Goal: Find specific page/section

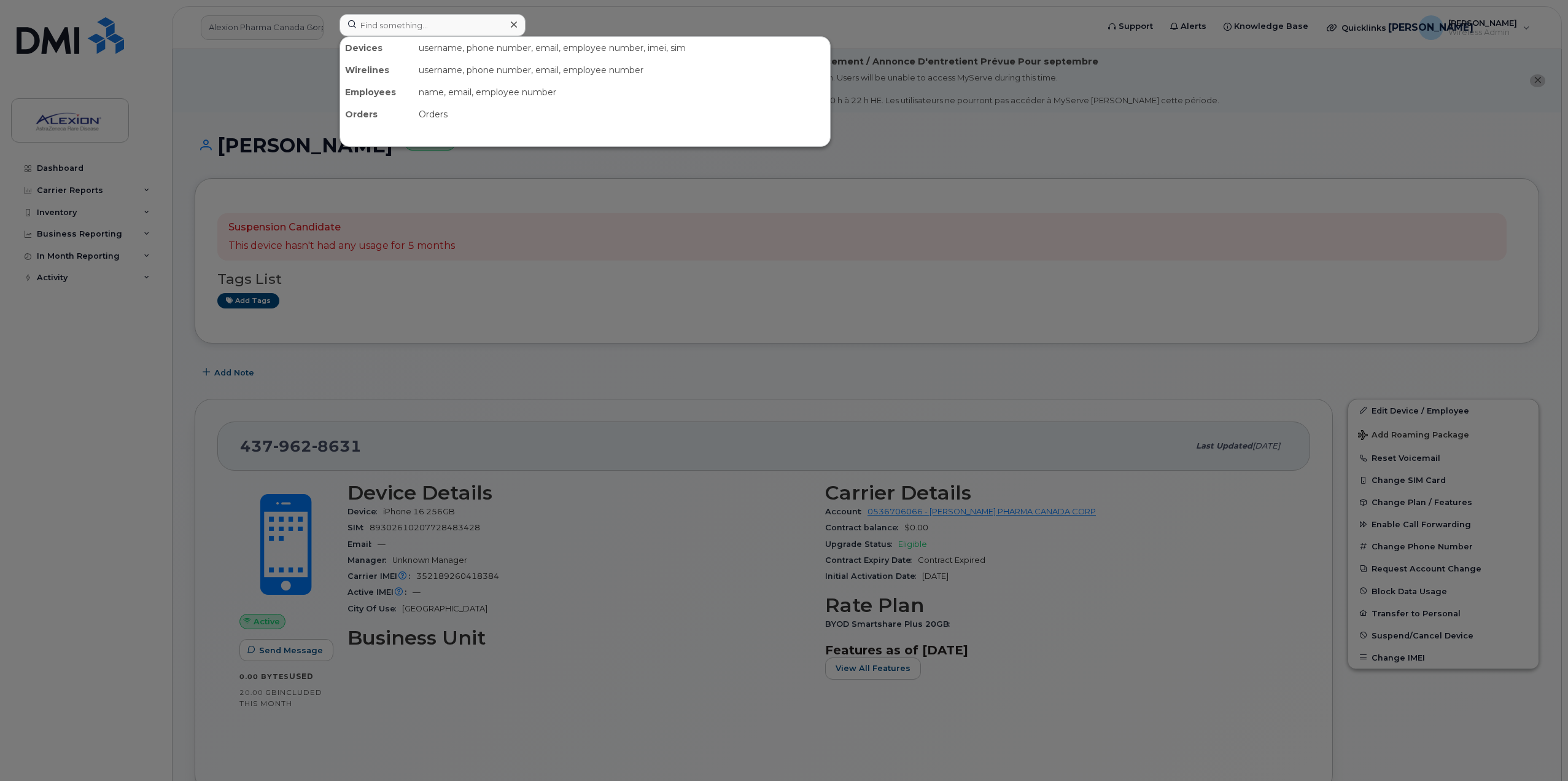
click at [432, 23] on input at bounding box center [433, 25] width 186 height 22
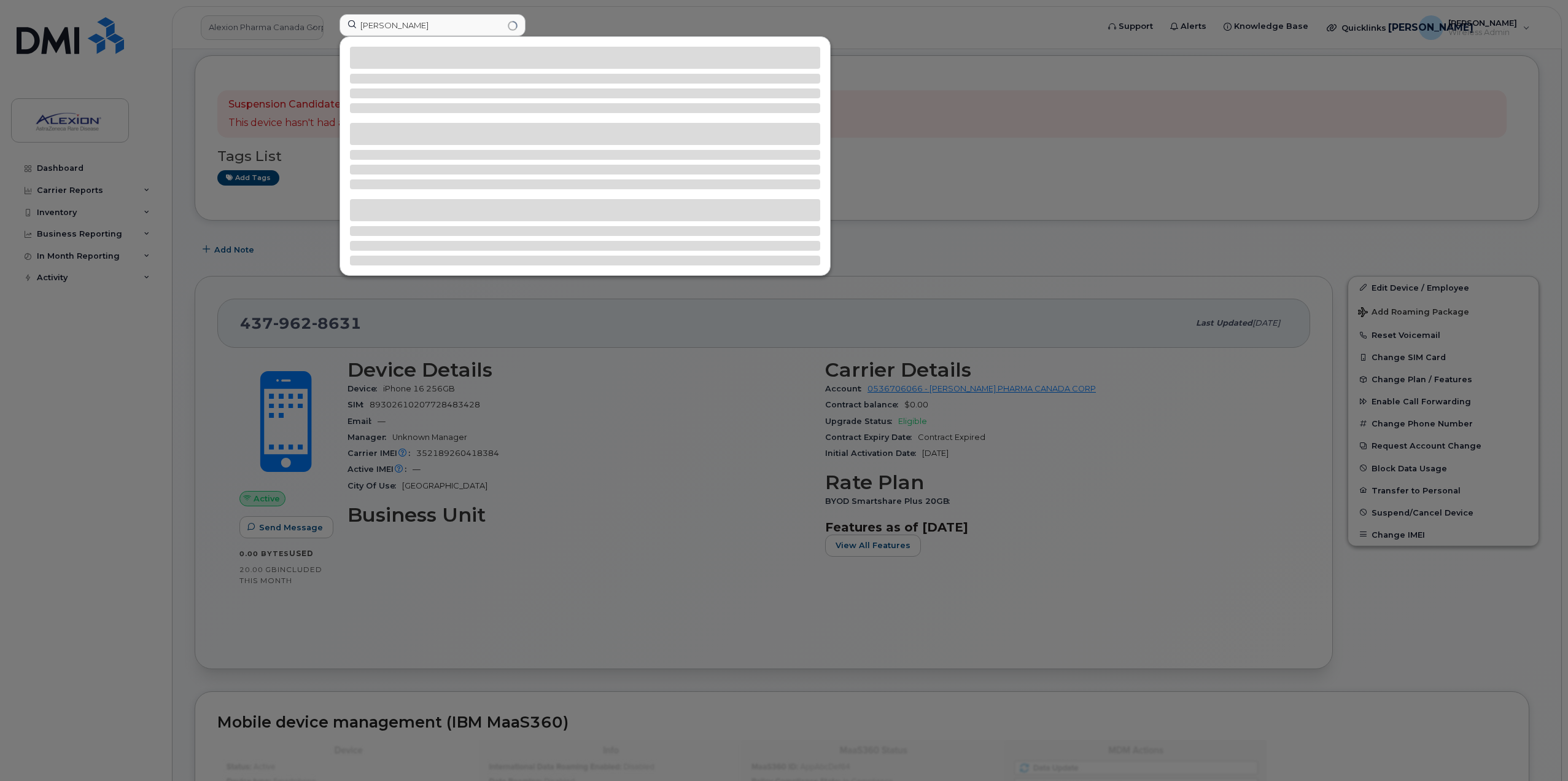
type input "ivan yung"
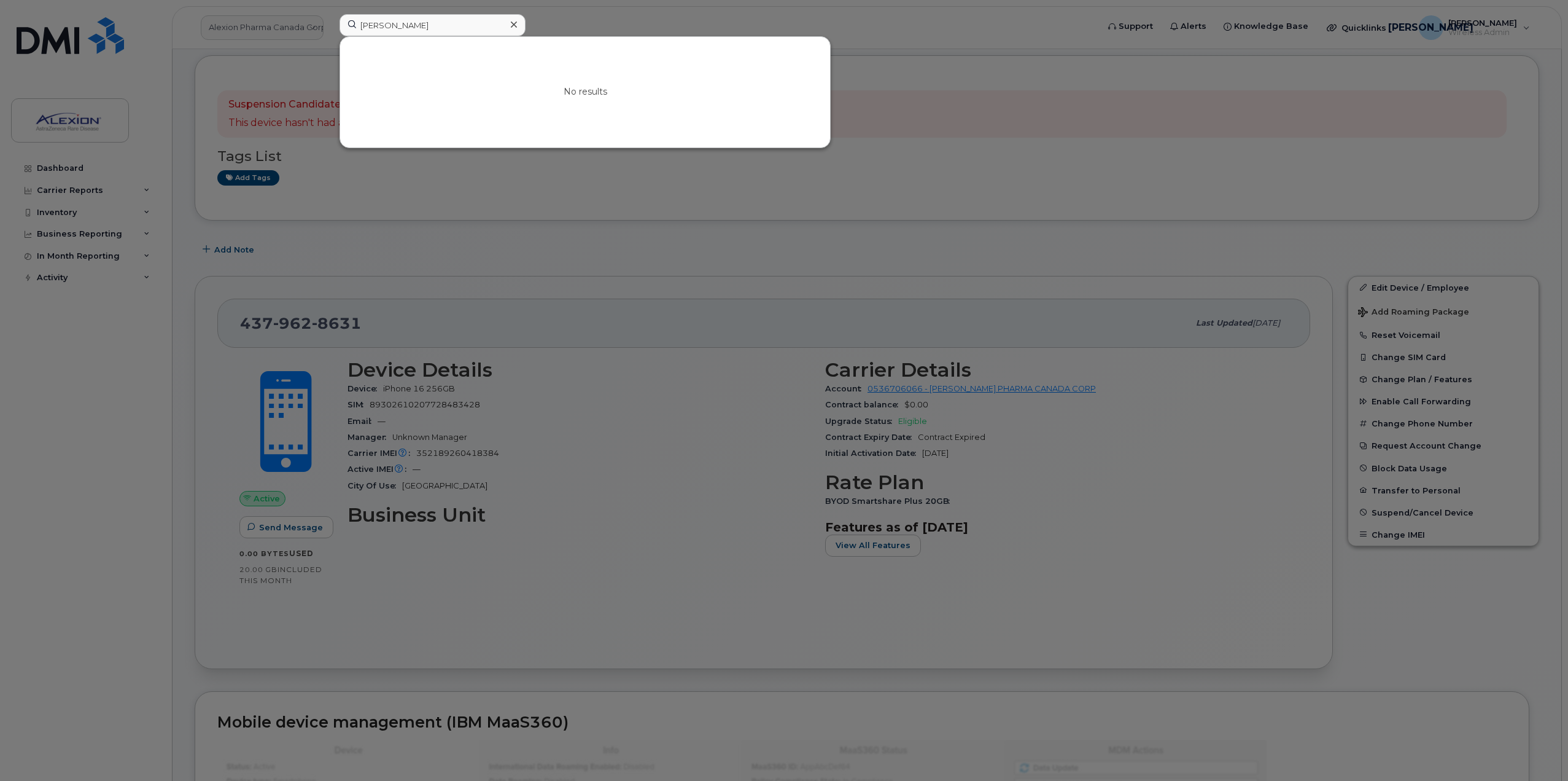
click at [316, 23] on div at bounding box center [784, 390] width 1568 height 781
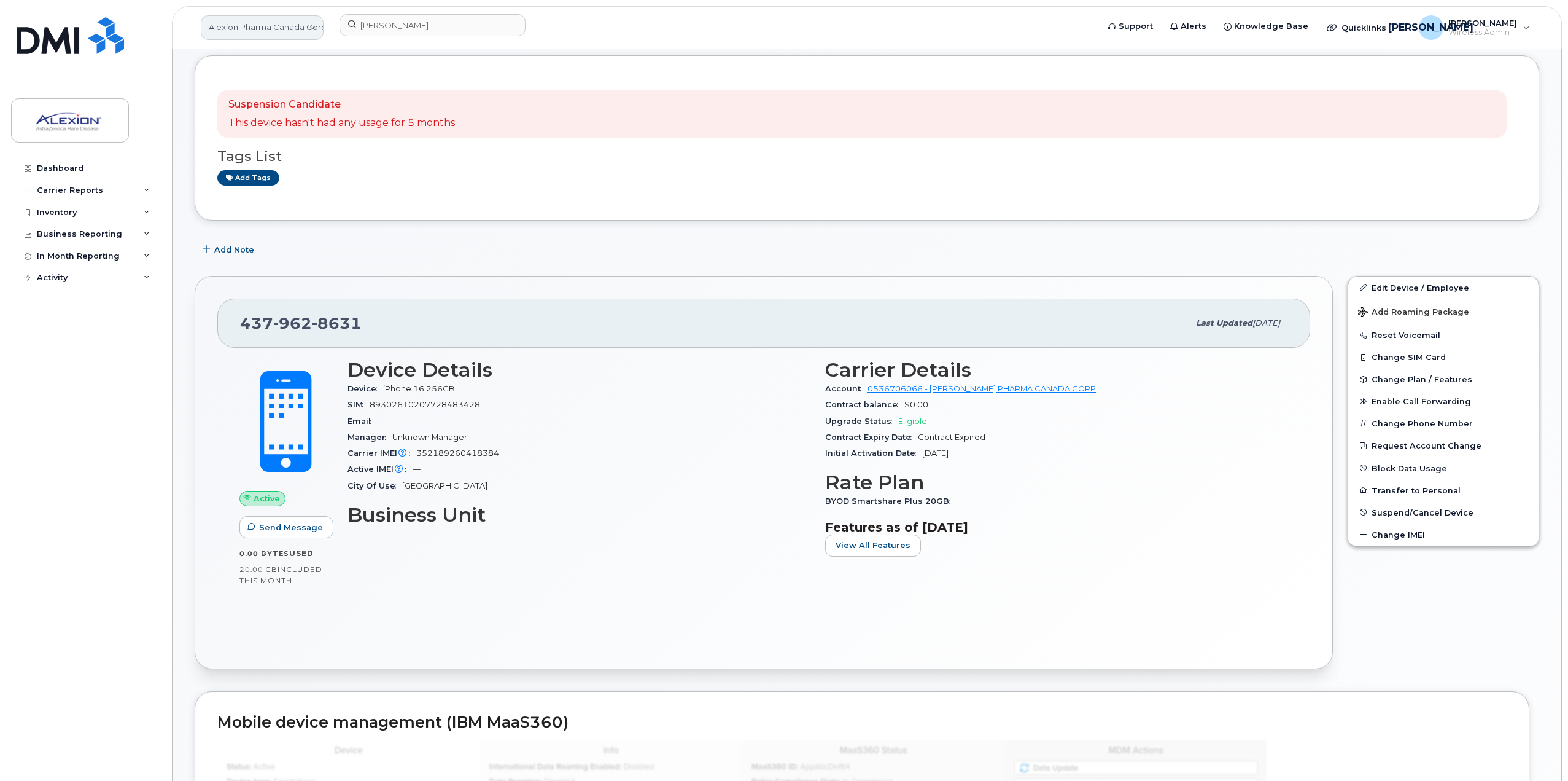
click at [298, 31] on link "Alexion Pharma Canada Corp" at bounding box center [262, 27] width 123 height 25
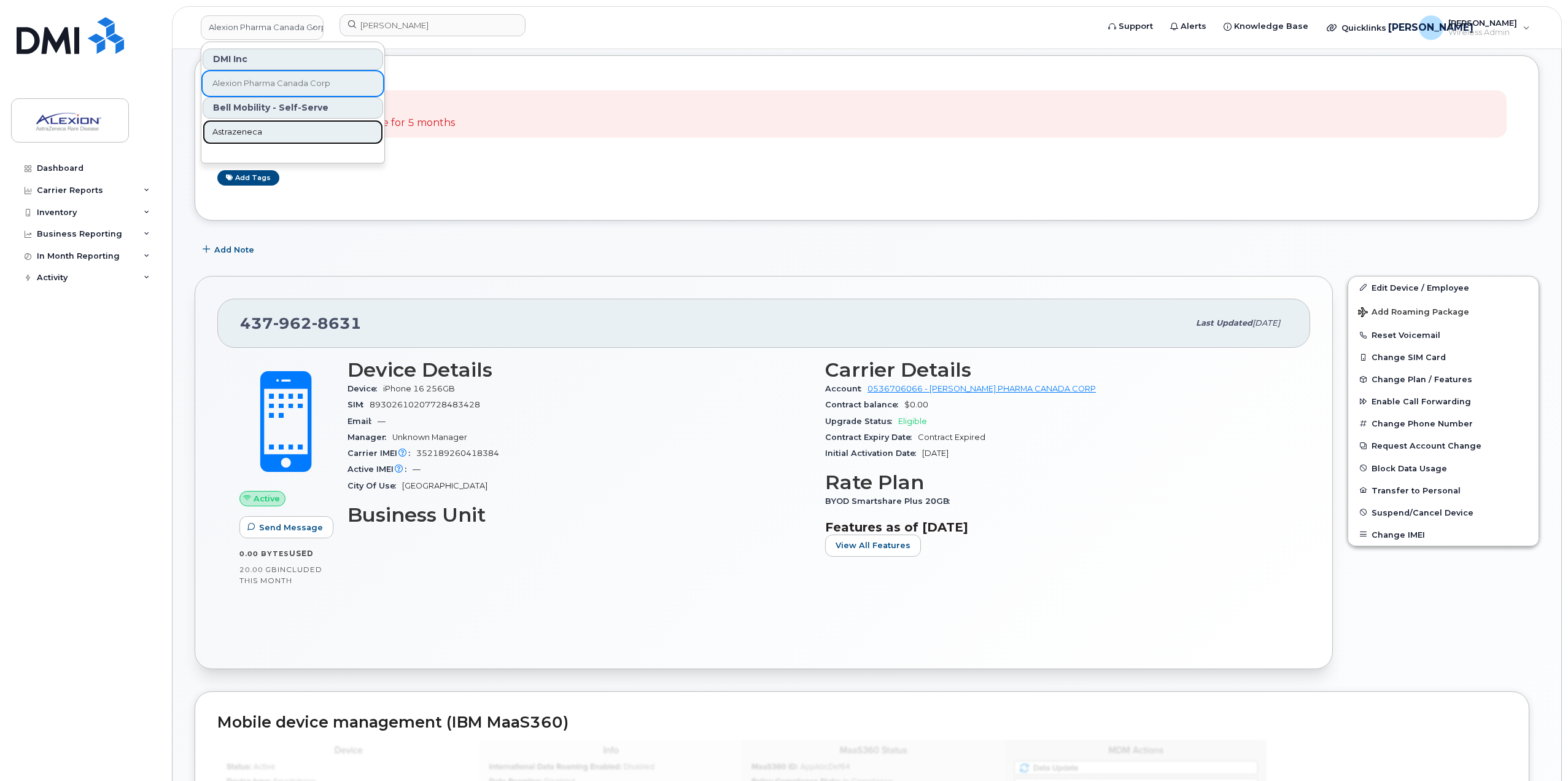
click at [283, 126] on link "Astrazeneca" at bounding box center [293, 132] width 181 height 25
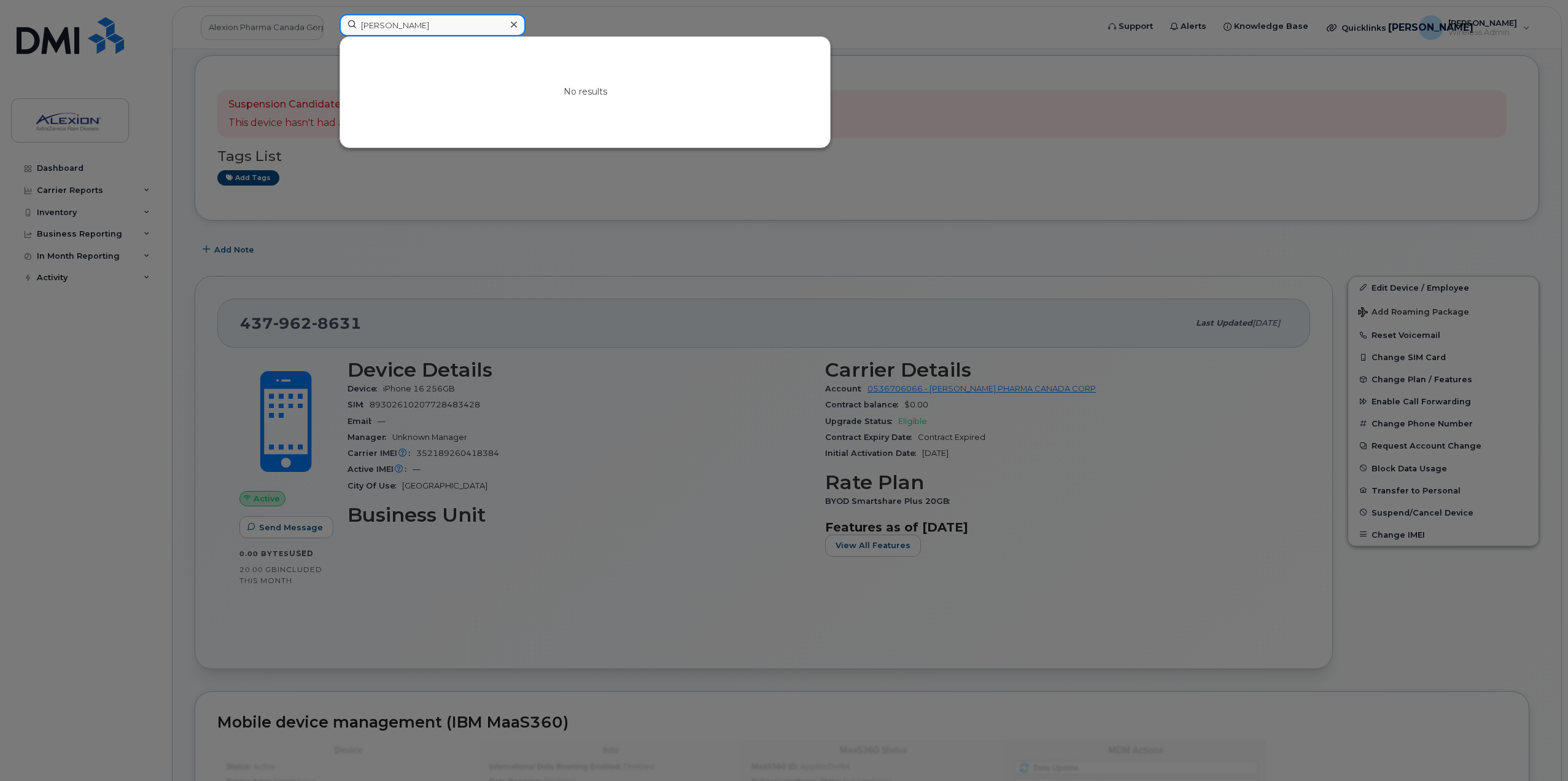
click at [482, 21] on input "ivan yung" at bounding box center [433, 25] width 186 height 22
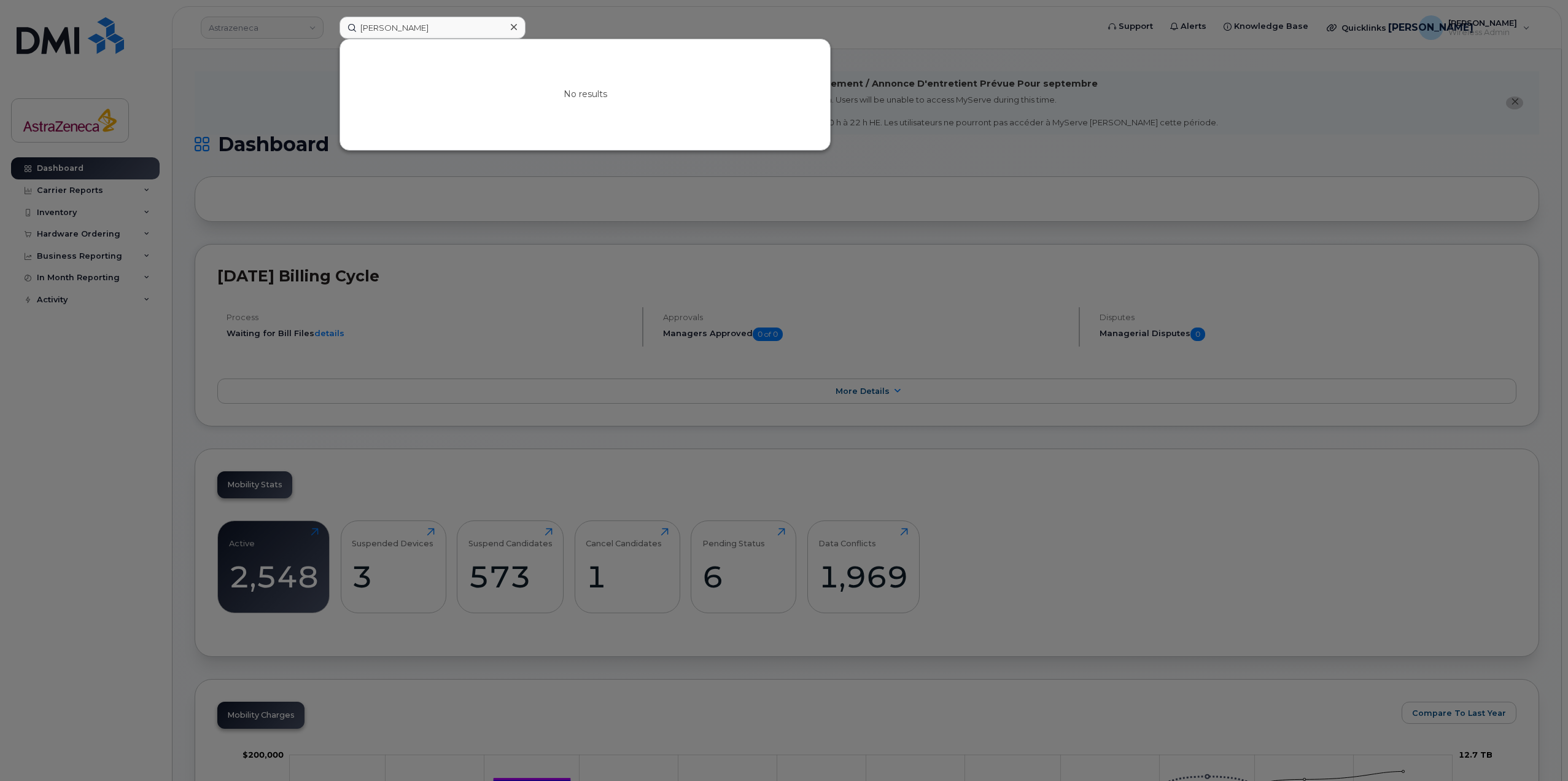
drag, startPoint x: 426, startPoint y: 31, endPoint x: 244, endPoint y: 20, distance: 182.3
click at [330, 20] on div "ivan yung No results" at bounding box center [714, 27] width 770 height 22
click at [435, 18] on input "ivan yung" at bounding box center [433, 27] width 186 height 22
click at [430, 23] on input "ivan yung" at bounding box center [433, 27] width 186 height 22
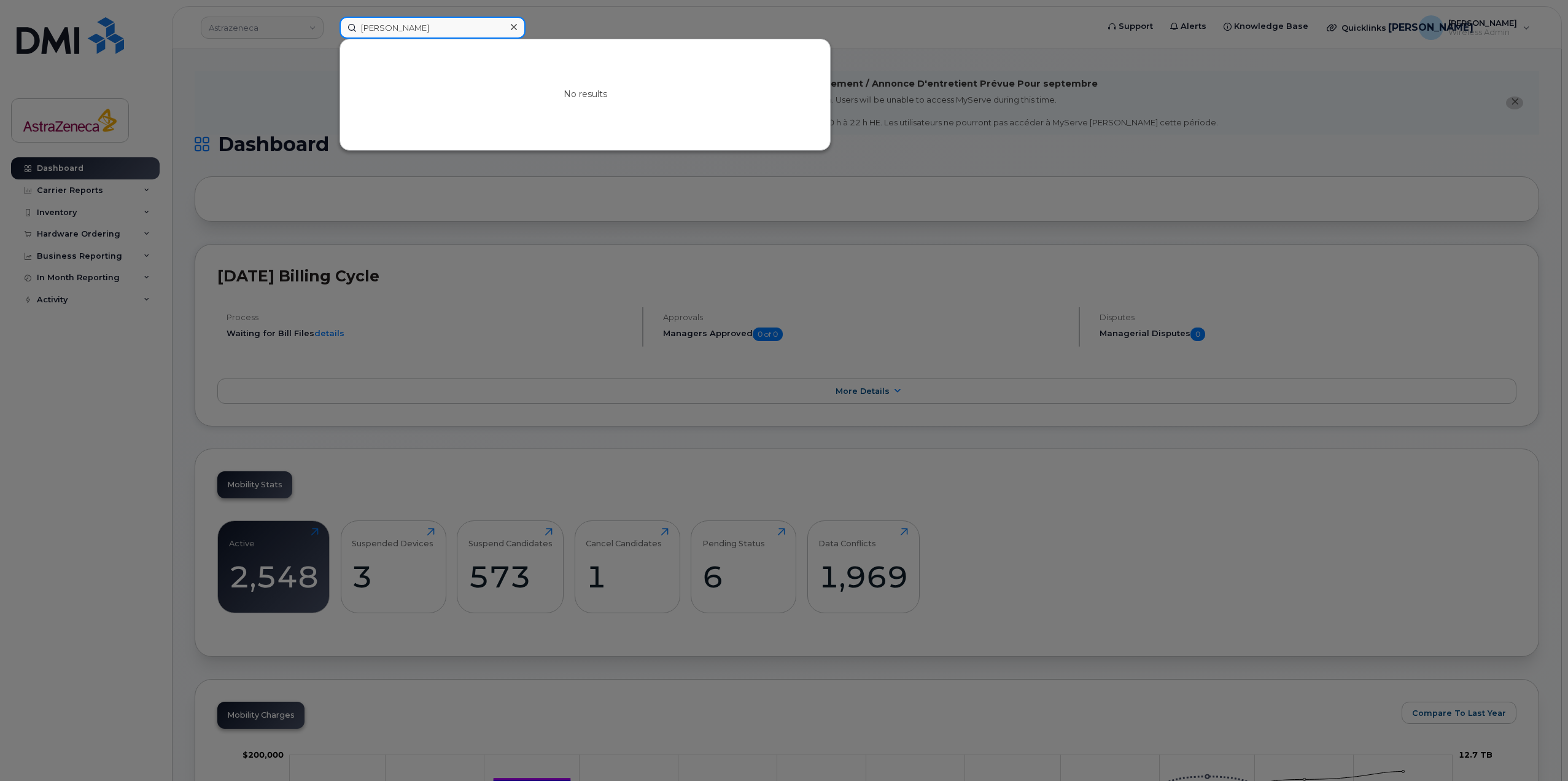
drag, startPoint x: 427, startPoint y: 23, endPoint x: 391, endPoint y: 28, distance: 36.3
click at [391, 28] on input "ivan yung" at bounding box center [433, 27] width 186 height 22
paste input "613-915-2949"
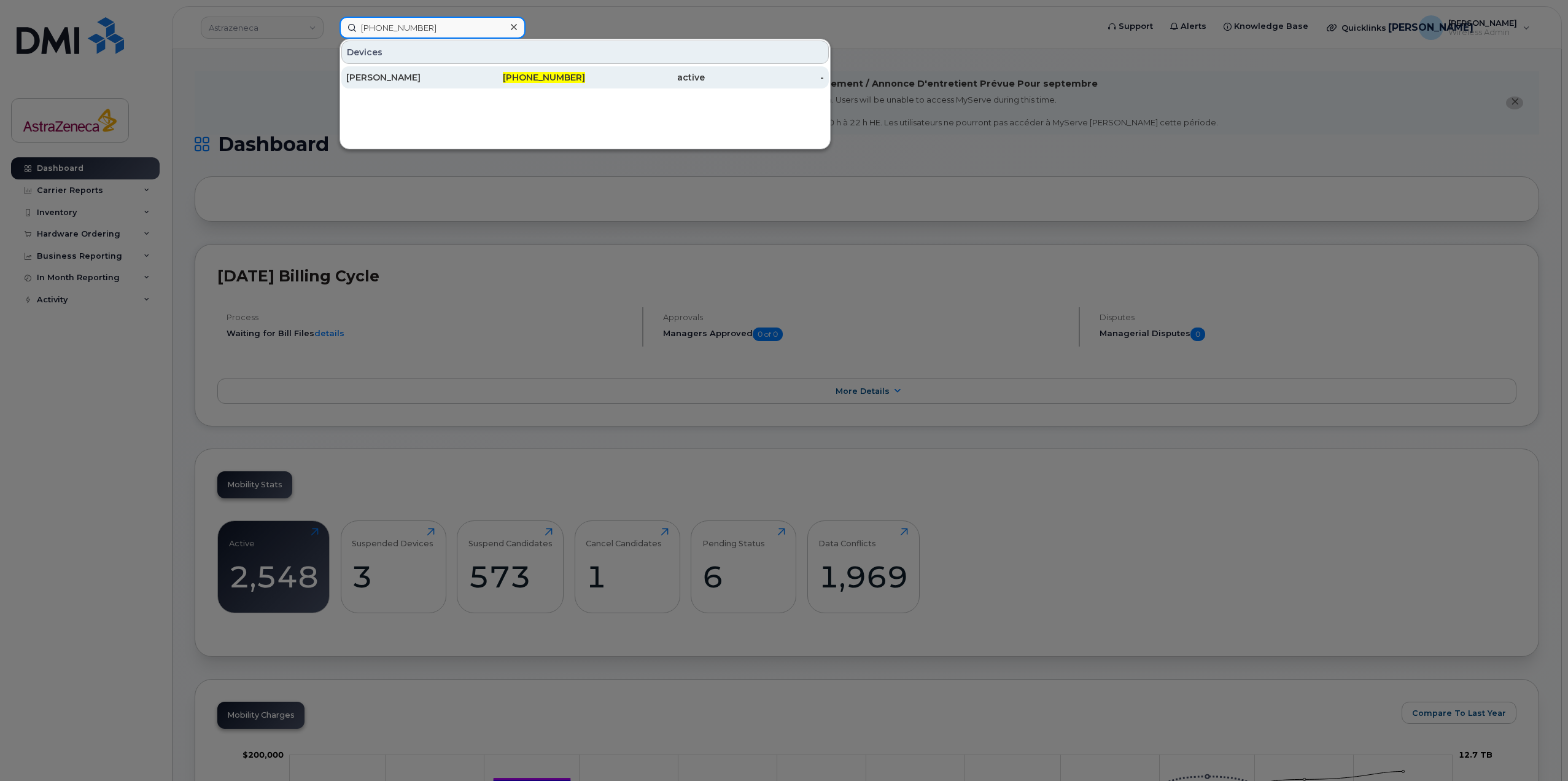
type input "613-915-2949"
click at [456, 81] on div "[PERSON_NAME]" at bounding box center [406, 77] width 120 height 12
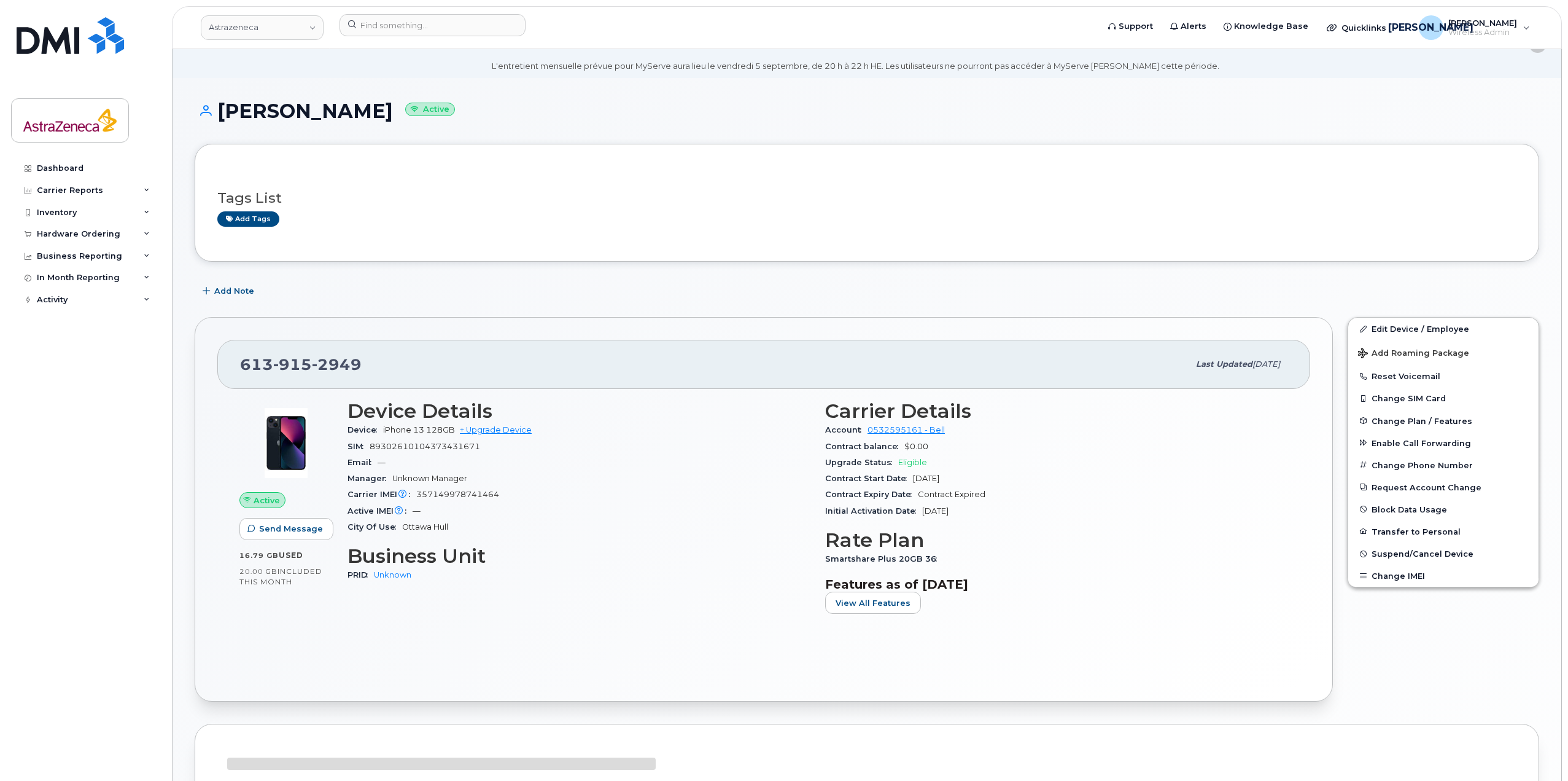
scroll to position [61, 0]
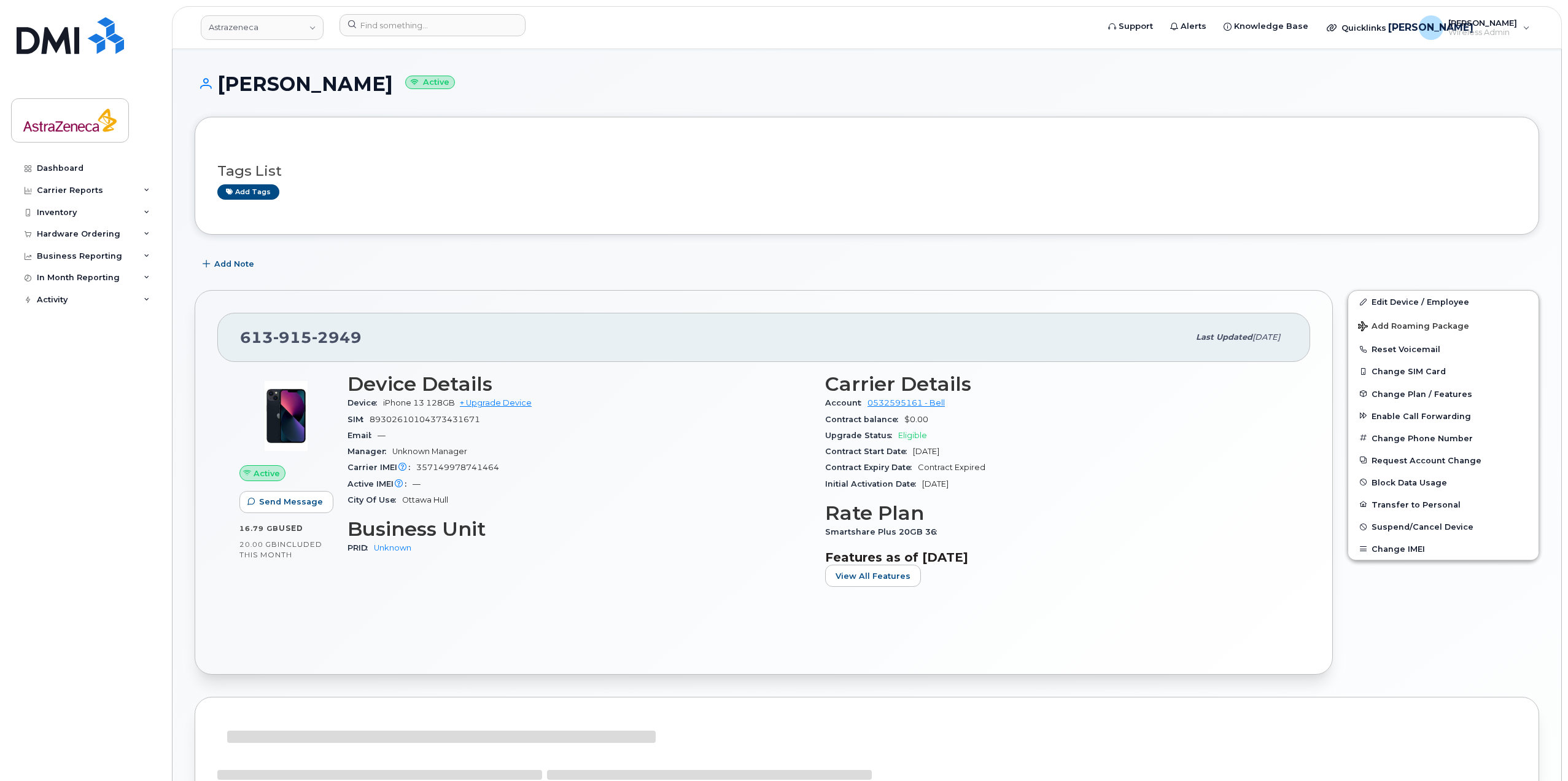
drag, startPoint x: 932, startPoint y: 445, endPoint x: 923, endPoint y: 445, distance: 9.0
click at [923, 445] on div "Contract Start Date [DATE]" at bounding box center [1057, 451] width 463 height 16
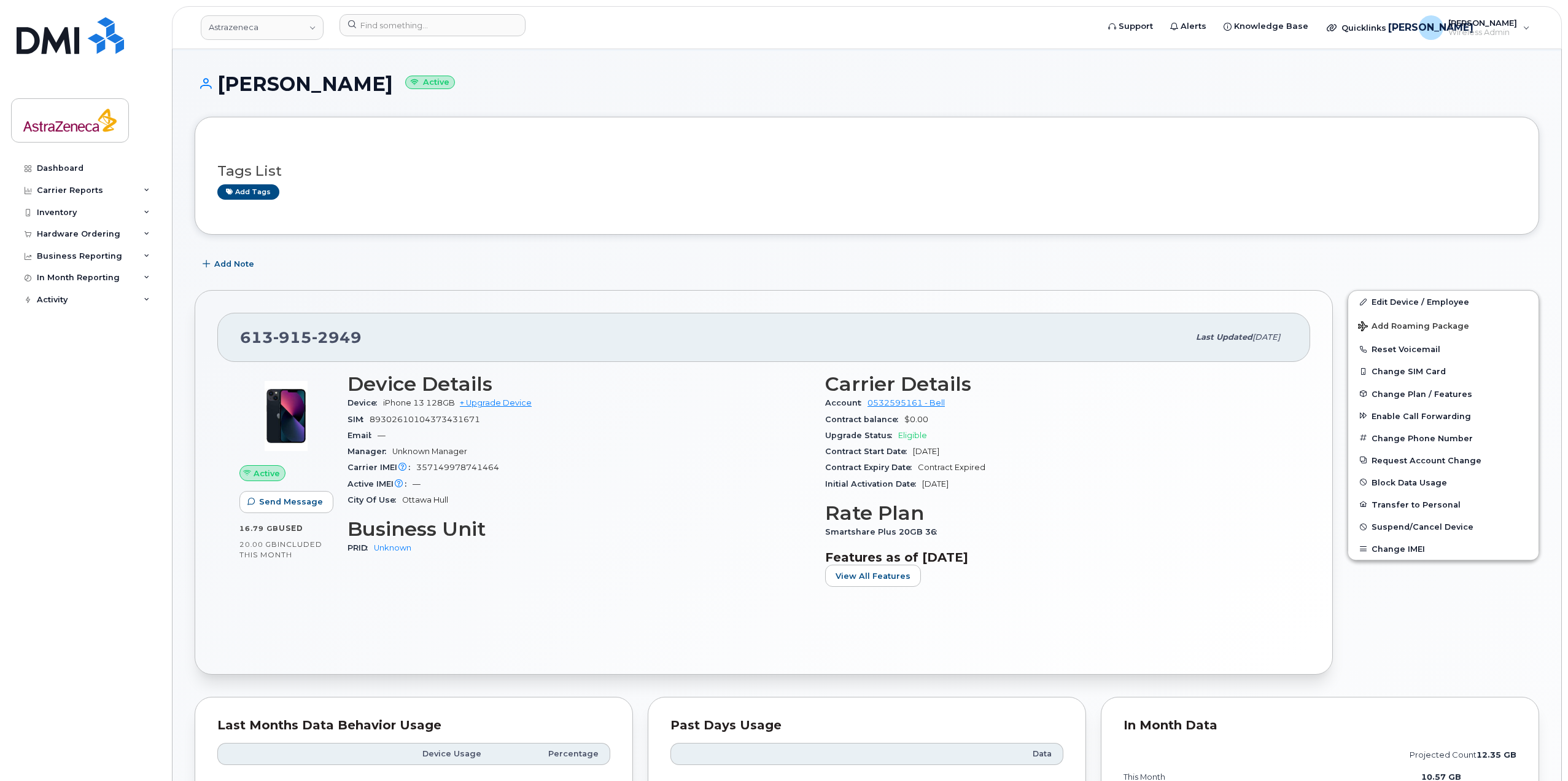
drag, startPoint x: 963, startPoint y: 454, endPoint x: 912, endPoint y: 447, distance: 51.5
click at [912, 447] on div "Contract Start Date [DATE]" at bounding box center [1057, 451] width 463 height 16
click at [912, 447] on span "Contract Start Date" at bounding box center [869, 451] width 88 height 9
drag, startPoint x: 391, startPoint y: 89, endPoint x: 220, endPoint y: 82, distance: 171.1
click at [220, 82] on h1 "[PERSON_NAME] Active" at bounding box center [867, 83] width 1345 height 21
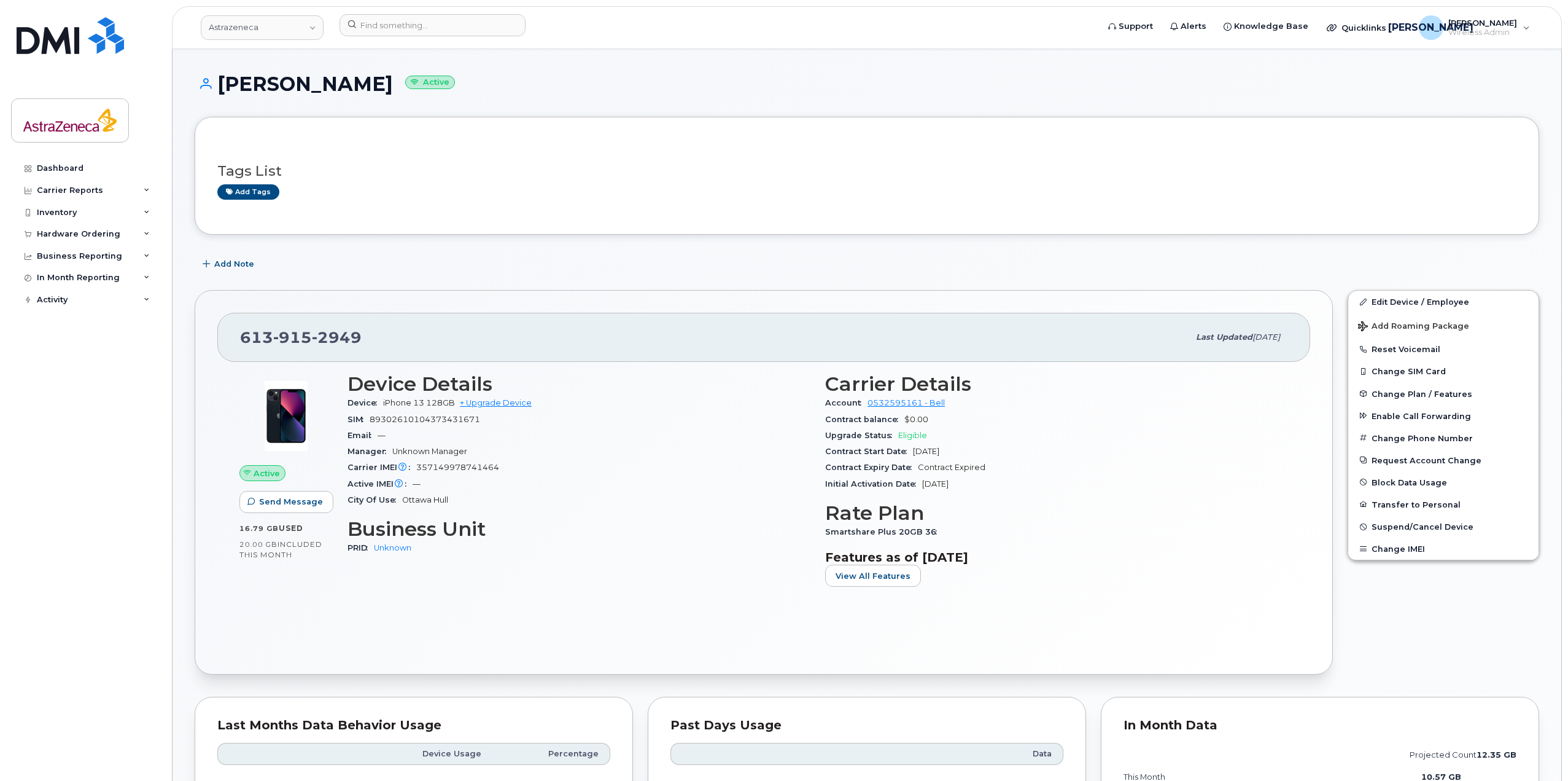
copy h1 "[PERSON_NAME]"
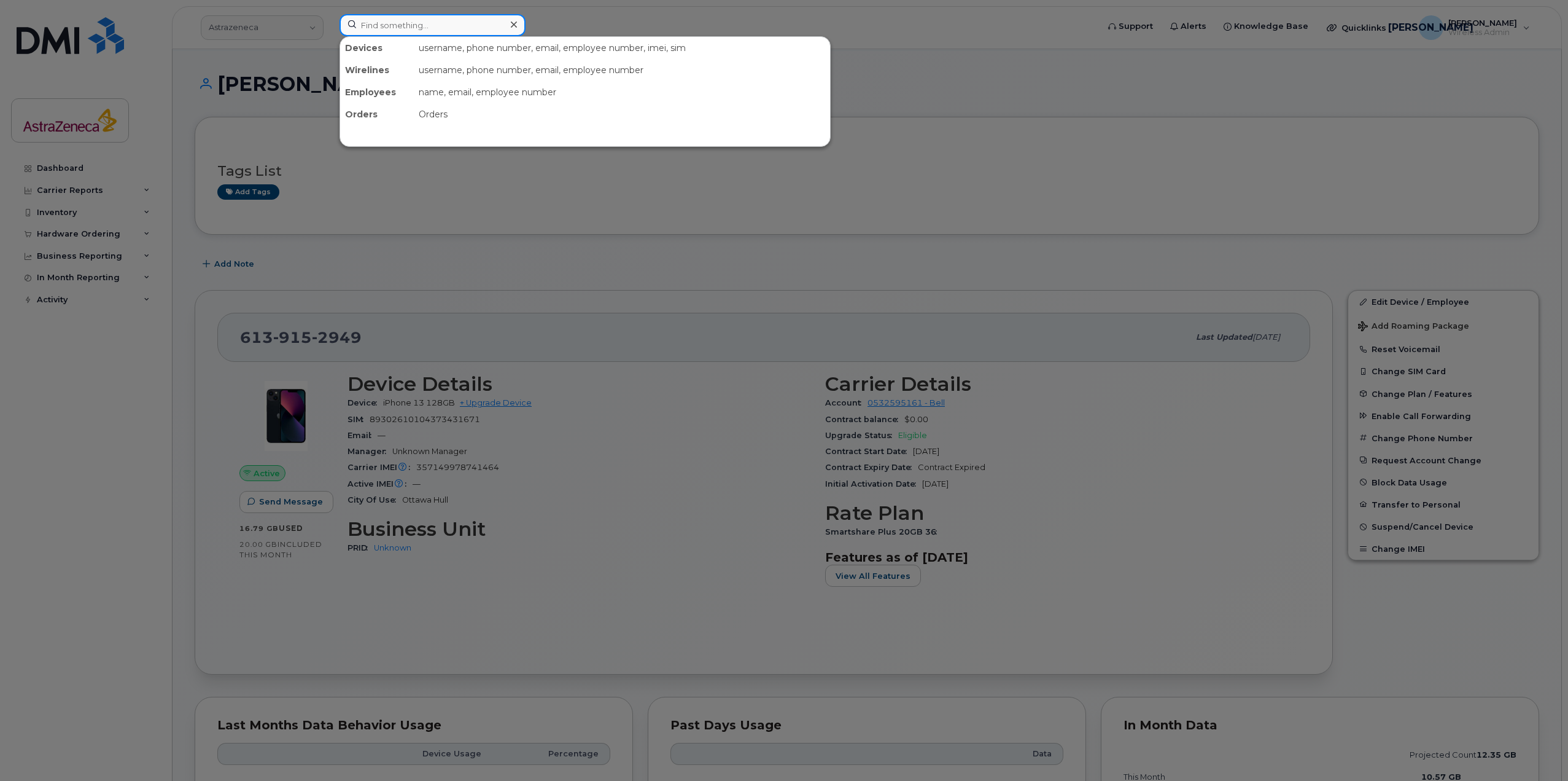
click at [379, 24] on input at bounding box center [433, 25] width 186 height 22
click at [288, 18] on div at bounding box center [784, 390] width 1568 height 781
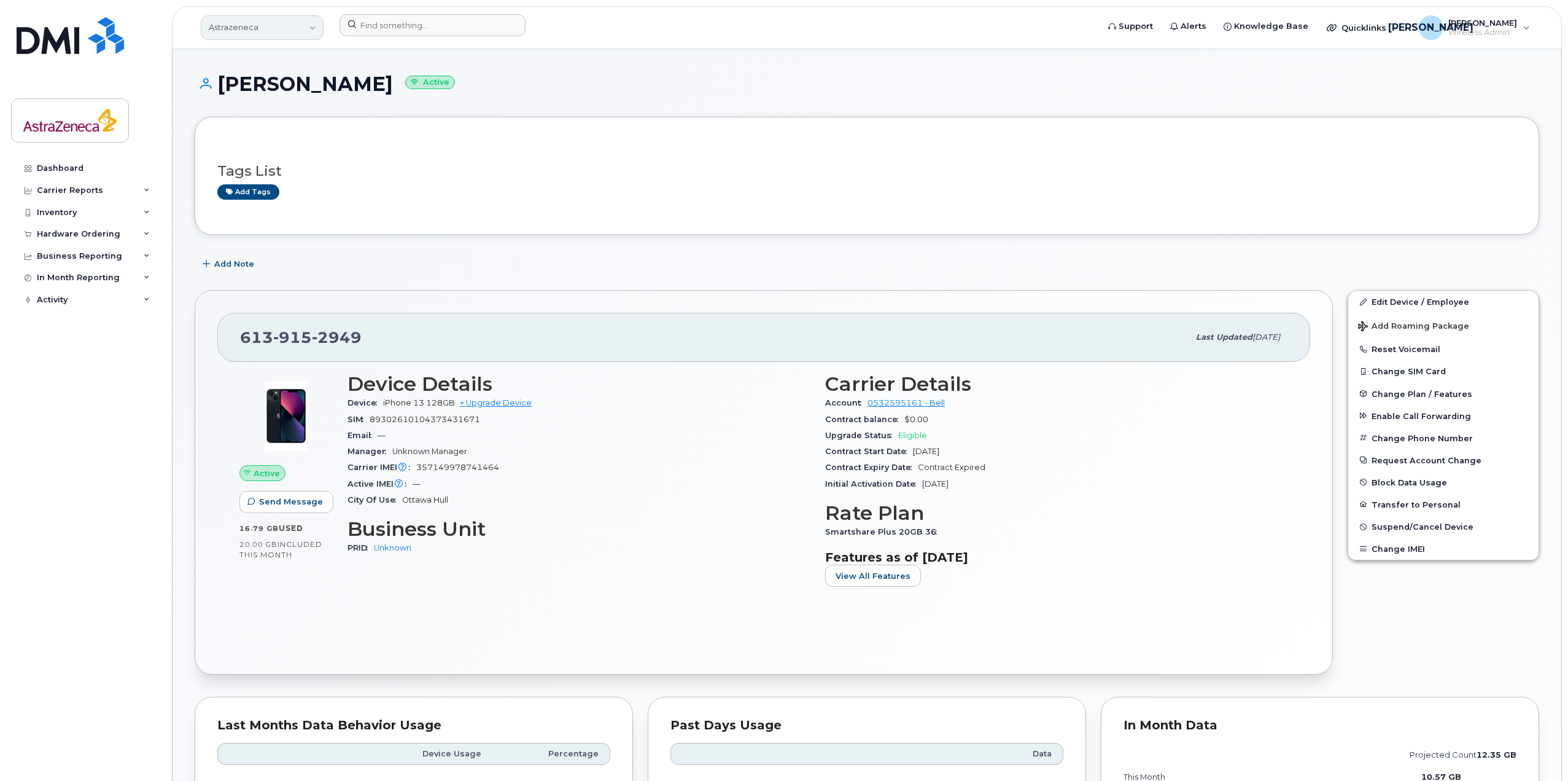
click at [297, 21] on link "Astrazeneca" at bounding box center [262, 27] width 123 height 25
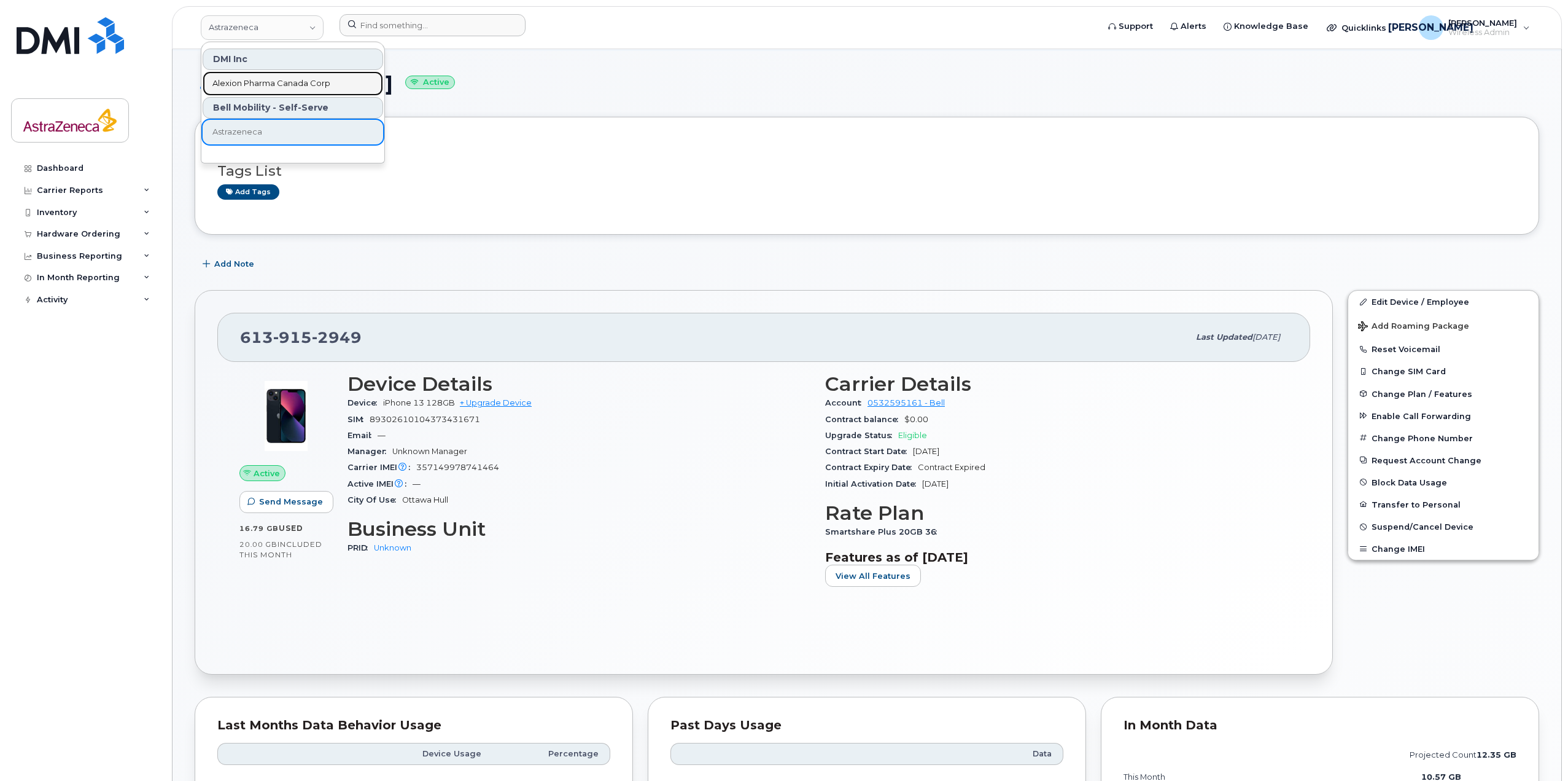
drag, startPoint x: 259, startPoint y: 82, endPoint x: 379, endPoint y: 38, distance: 127.8
click at [259, 82] on span "Alexion Pharma Canada Corp" at bounding box center [271, 83] width 118 height 12
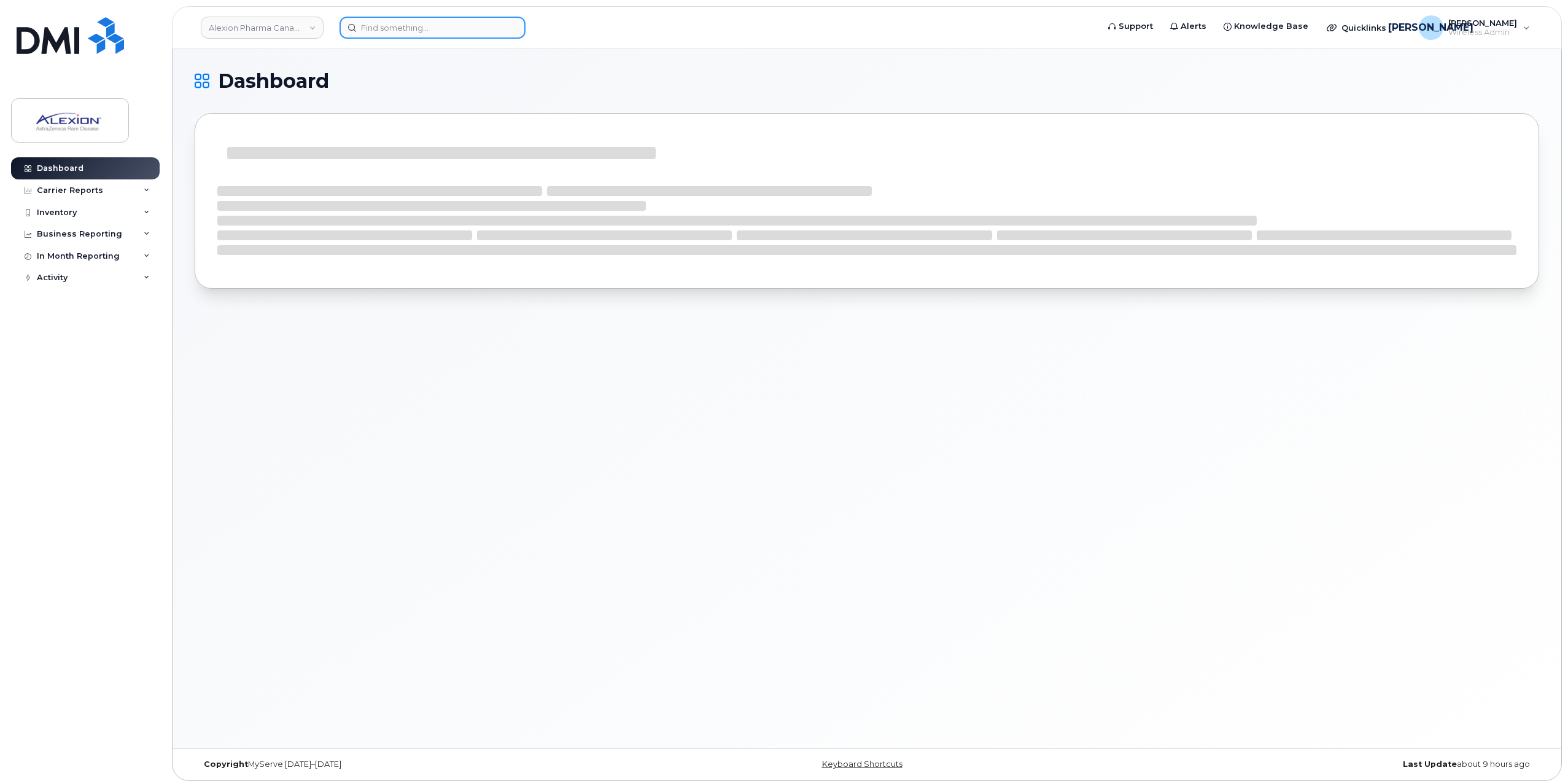
click at [410, 29] on input at bounding box center [433, 27] width 186 height 22
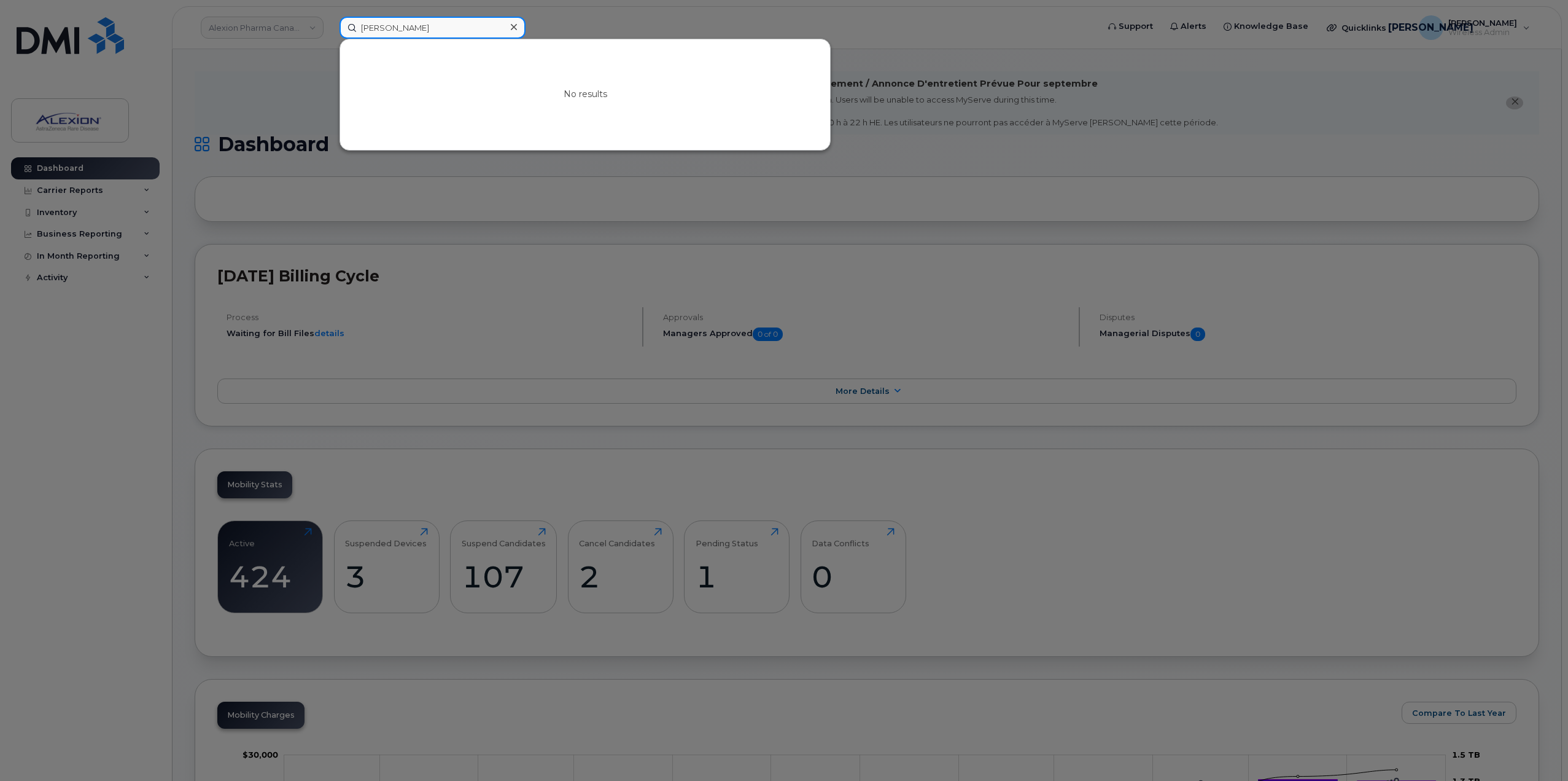
drag, startPoint x: 423, startPoint y: 34, endPoint x: 378, endPoint y: 32, distance: 45.0
click at [378, 32] on input "Ivan yung" at bounding box center [433, 27] width 186 height 22
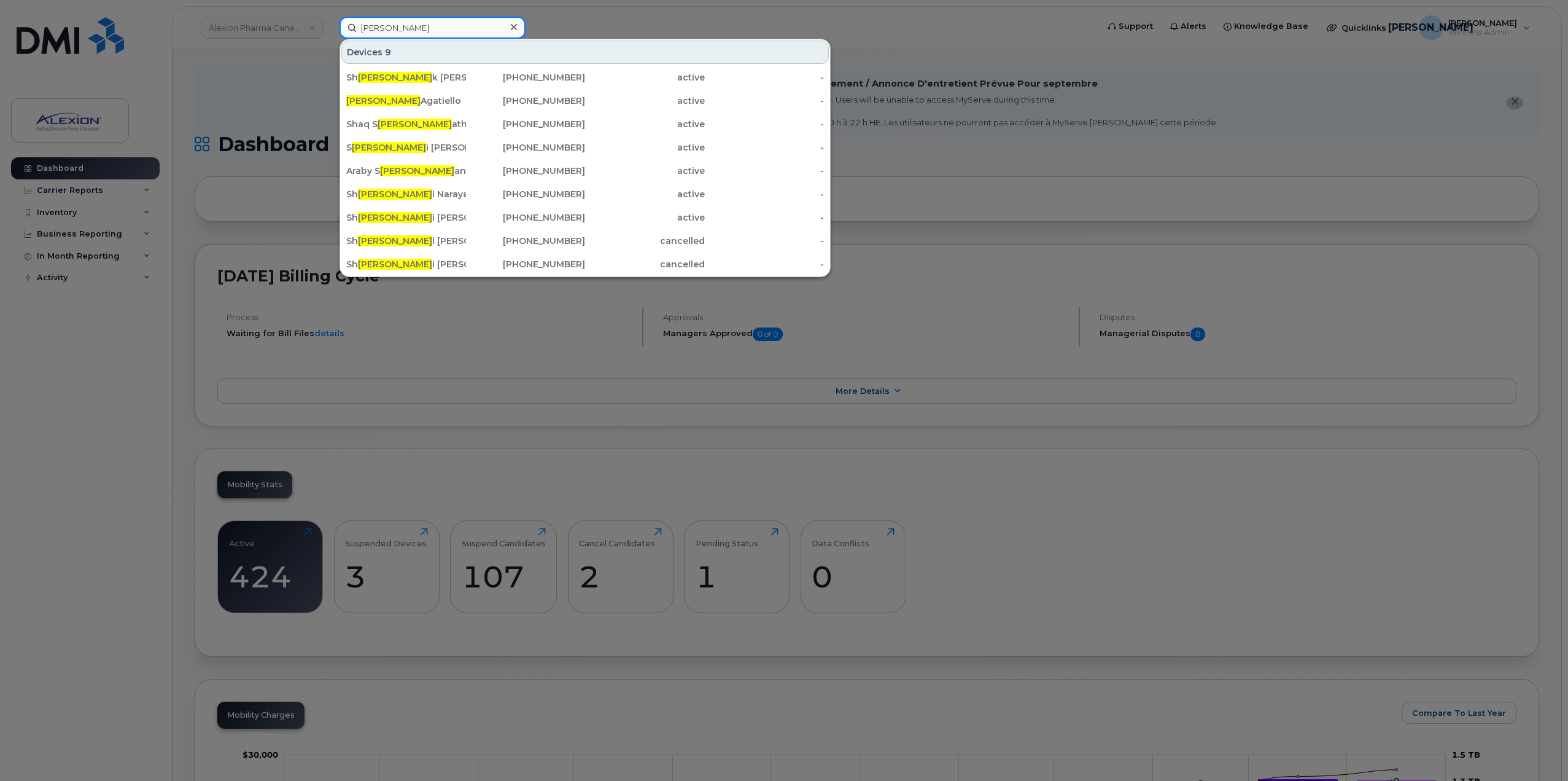
type input "Ivan"
